Goal: Use online tool/utility: Utilize a website feature to perform a specific function

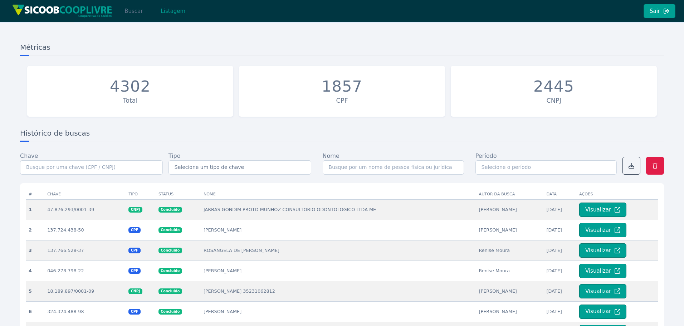
click at [136, 13] on button "Buscar" at bounding box center [133, 11] width 30 height 14
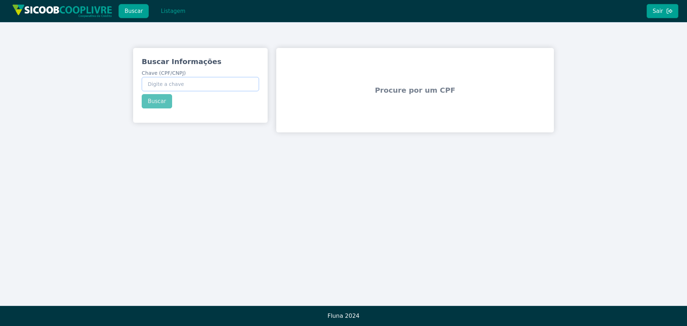
click at [225, 88] on input "Chave (CPF/CNPJ)" at bounding box center [200, 84] width 117 height 14
paste input "02.713.792/0001-77"
type input "02.713.792/0001-77"
click at [152, 97] on div "Buscar Informações Chave (CPF/CNPJ) 02.713.792/0001-77 Buscar" at bounding box center [200, 82] width 135 height 69
click at [152, 99] on button "Buscar" at bounding box center [157, 101] width 30 height 14
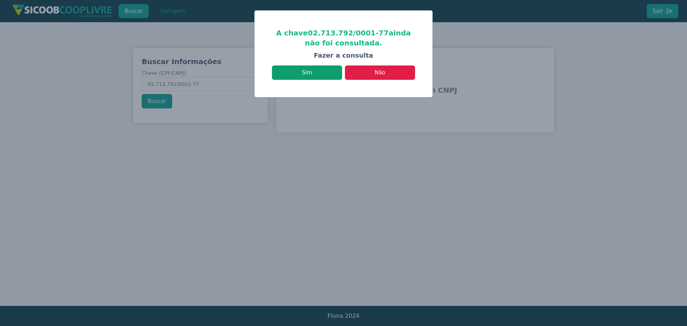
click at [332, 77] on button "Sim" at bounding box center [307, 72] width 70 height 14
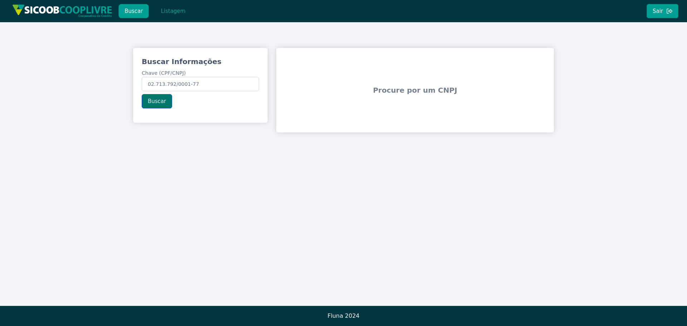
click at [162, 105] on button "Buscar" at bounding box center [157, 101] width 30 height 14
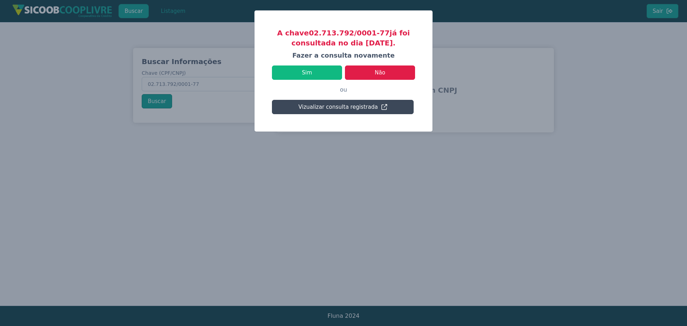
click at [301, 112] on button "Vizualizar consulta registrada" at bounding box center [343, 107] width 142 height 14
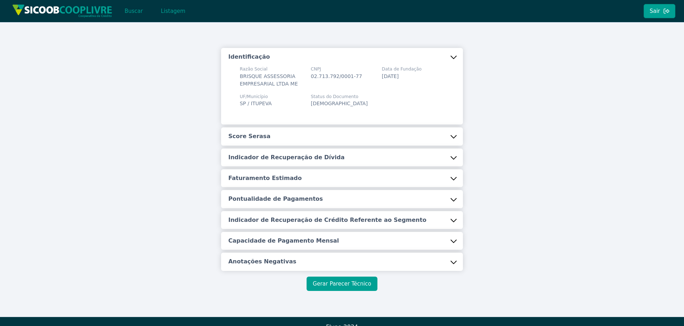
click at [349, 285] on button "Gerar Parecer Técnico" at bounding box center [342, 284] width 71 height 14
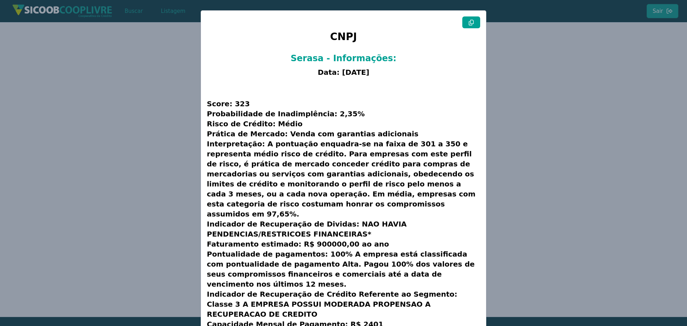
drag, startPoint x: 472, startPoint y: 21, endPoint x: 468, endPoint y: 21, distance: 4.0
click at [472, 21] on icon at bounding box center [471, 23] width 6 height 6
